Goal: Navigation & Orientation: Find specific page/section

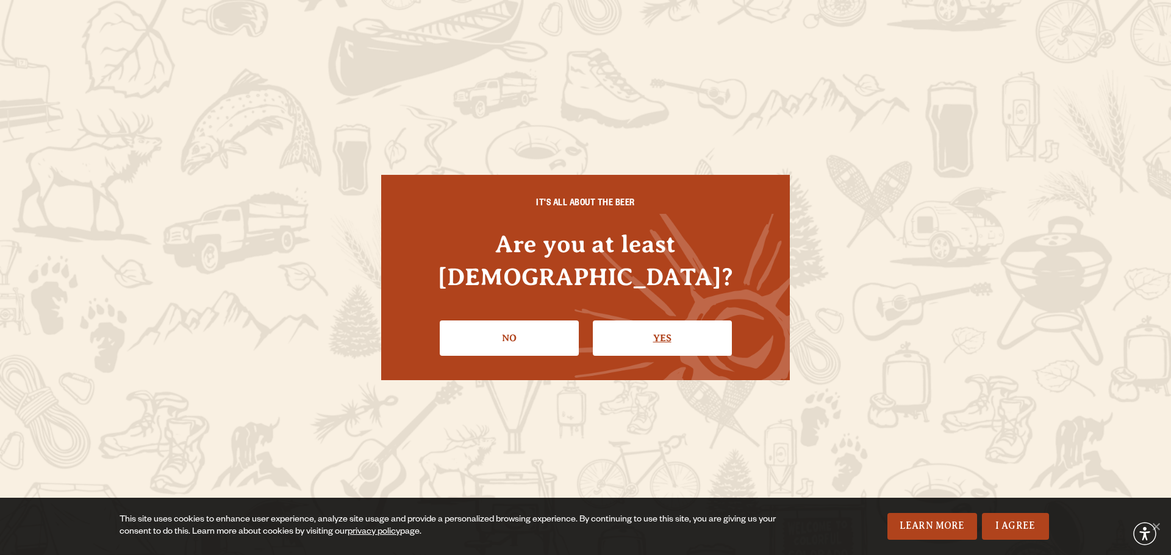
click at [627, 327] on link "Yes" at bounding box center [662, 338] width 139 height 35
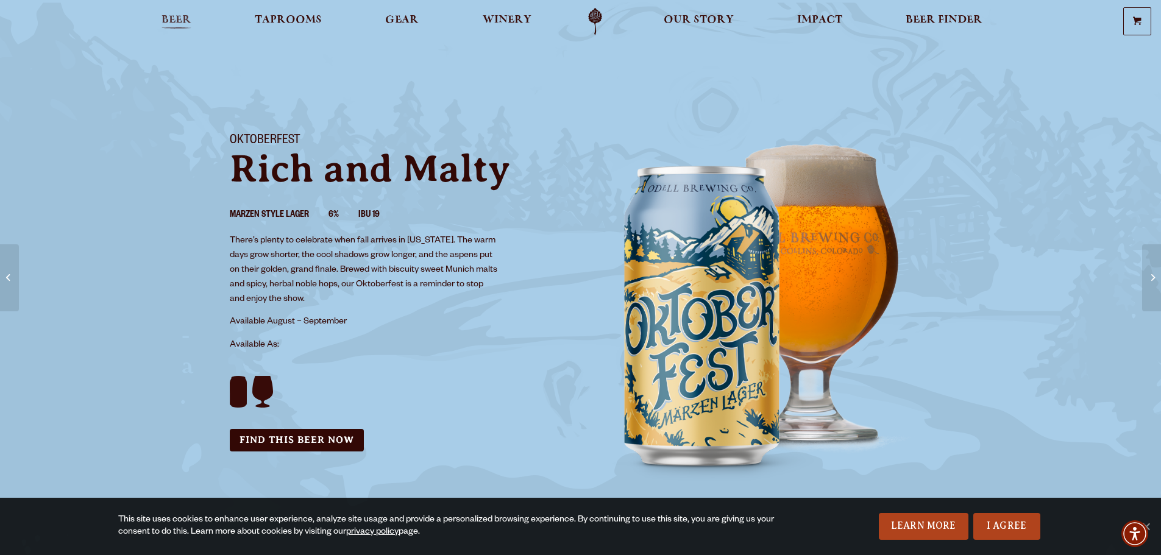
click at [163, 17] on span "Beer" at bounding box center [177, 20] width 30 height 10
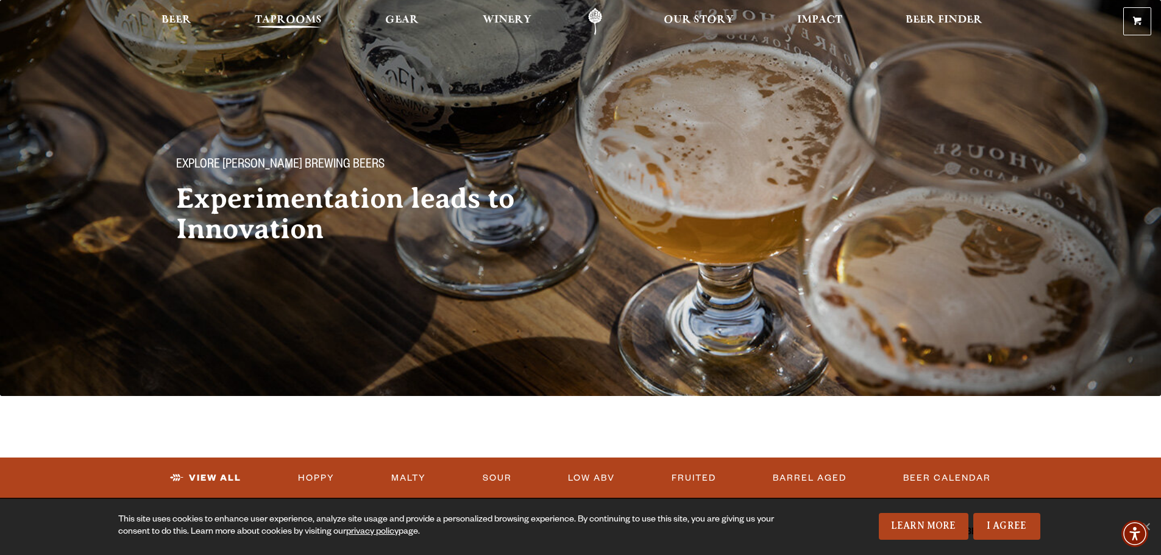
click at [272, 15] on span "Taprooms" at bounding box center [288, 20] width 67 height 10
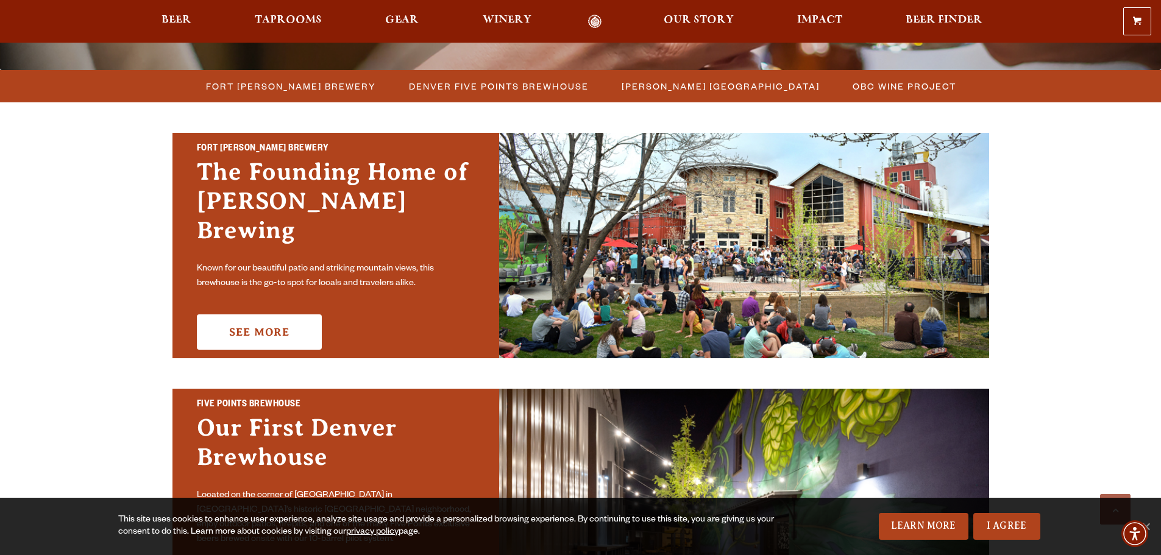
scroll to position [305, 0]
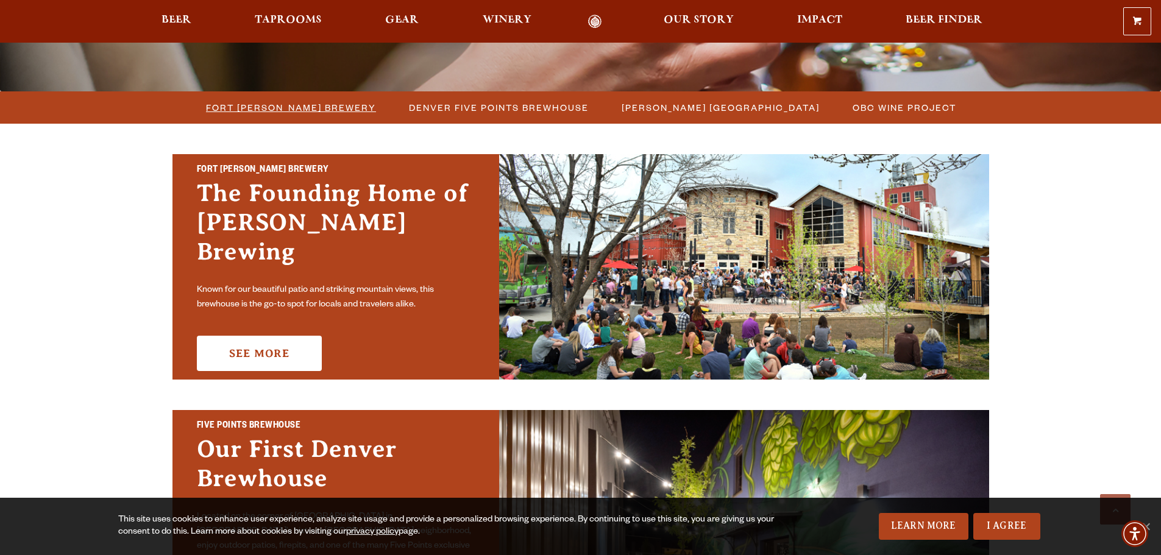
click at [309, 105] on span "Fort [PERSON_NAME] Brewery" at bounding box center [291, 108] width 170 height 18
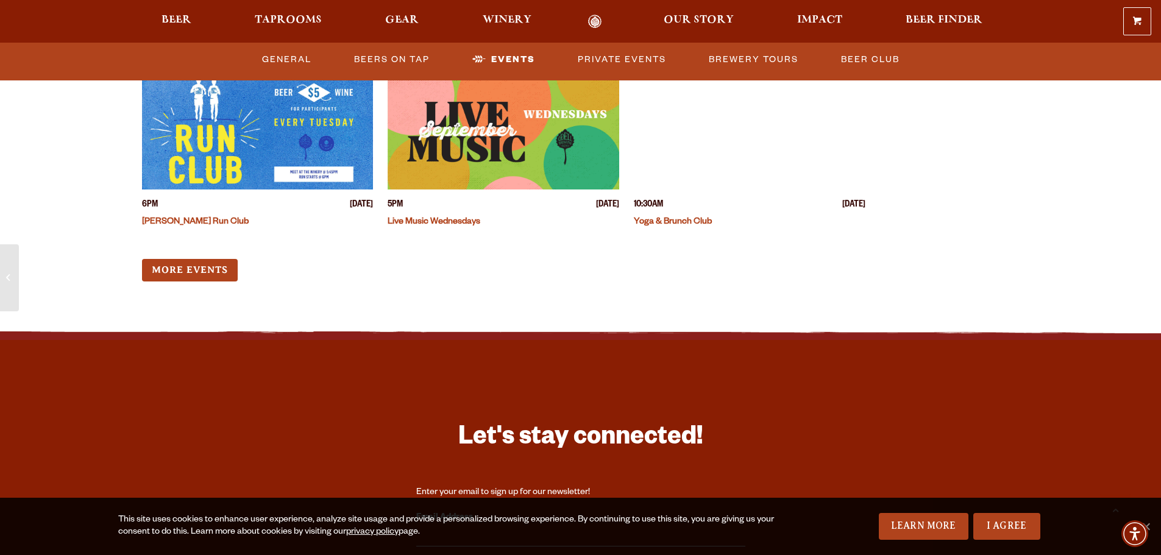
scroll to position [3170, 0]
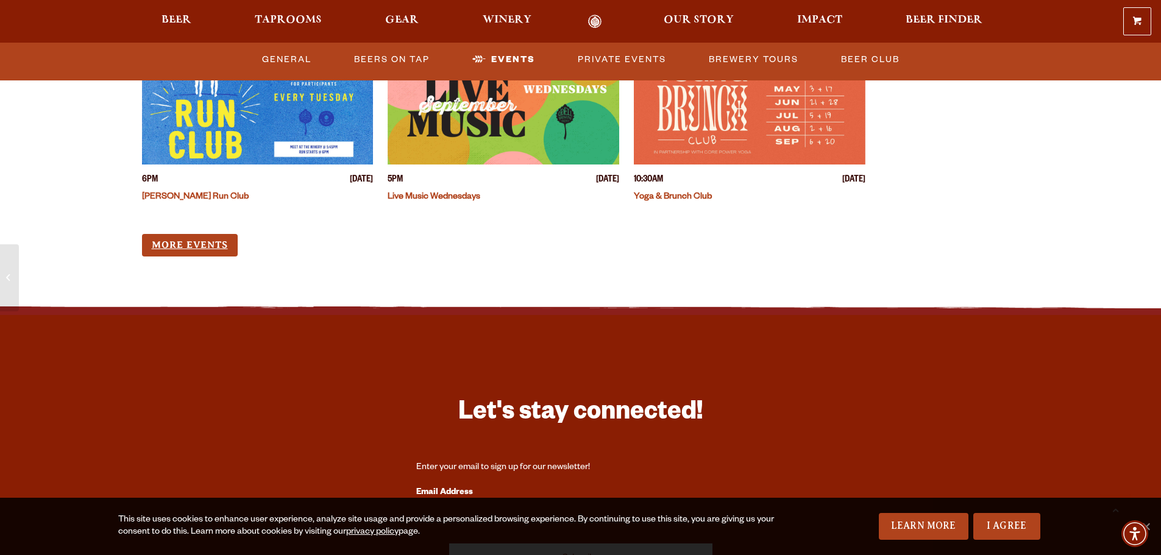
click at [202, 238] on link "More Events" at bounding box center [190, 245] width 96 height 23
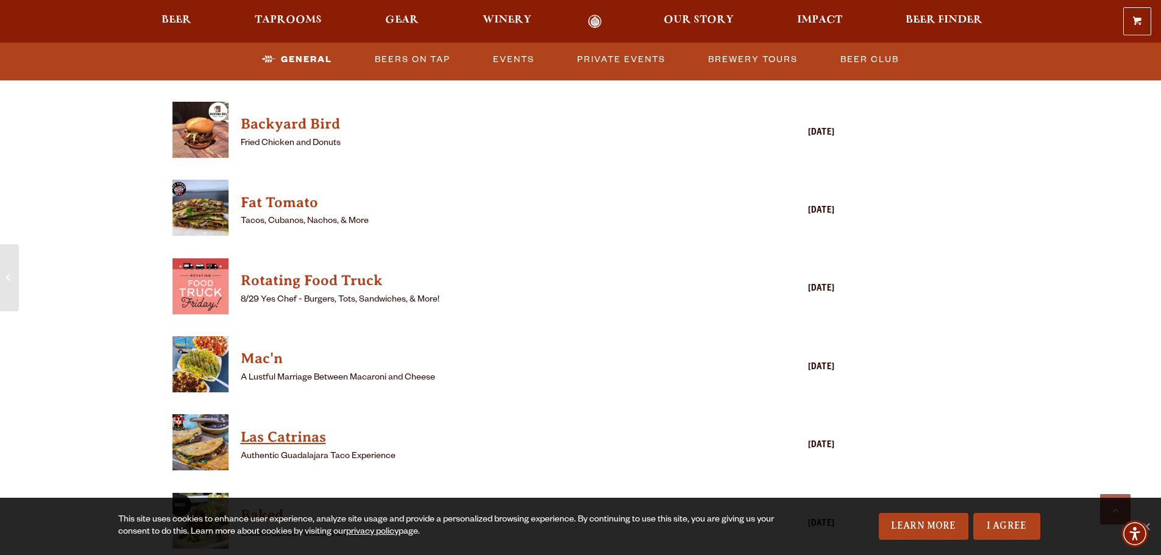
scroll to position [1280, 0]
